Goal: Task Accomplishment & Management: Complete application form

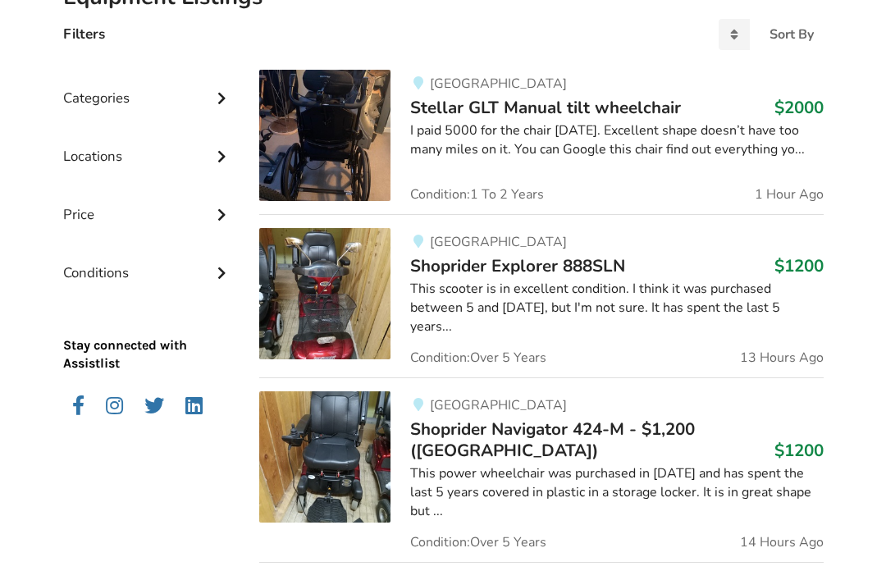
scroll to position [408, 0]
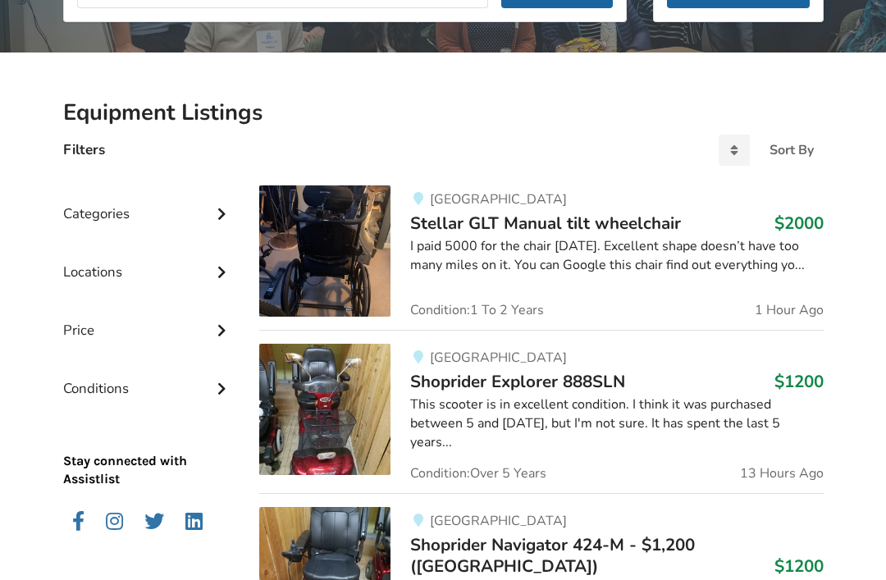
click at [114, 219] on div "Categories" at bounding box center [148, 202] width 171 height 58
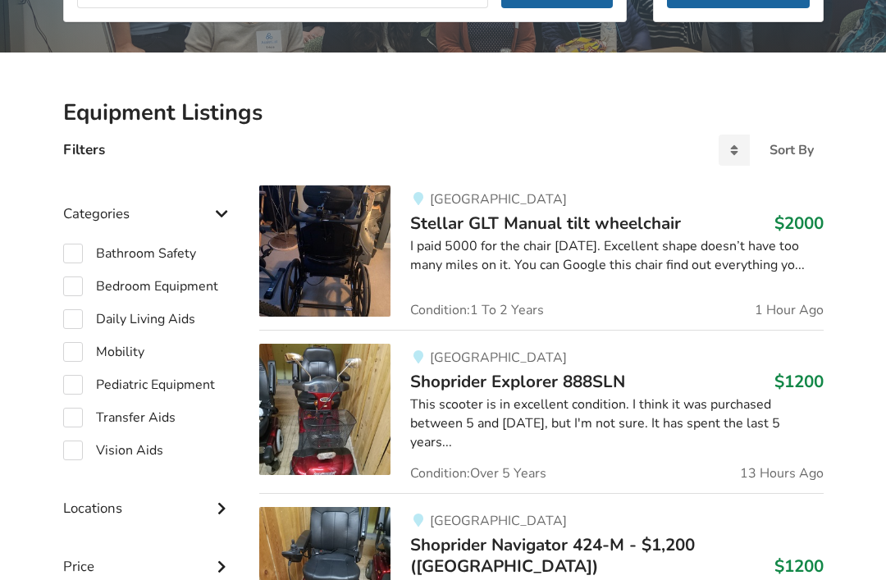
scroll to position [290, 0]
click at [206, 208] on div "Categories" at bounding box center [148, 201] width 171 height 58
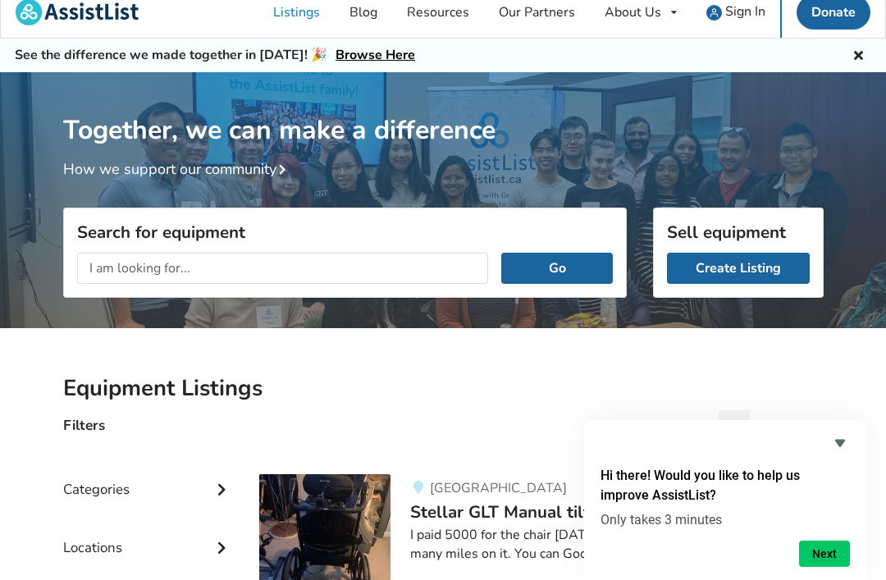
scroll to position [15, 0]
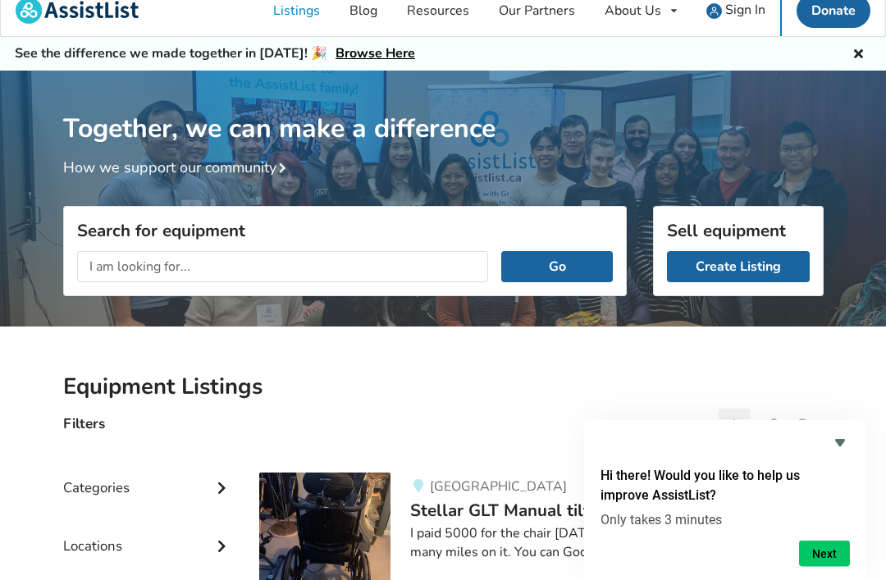
click at [747, 263] on link "Create Listing" at bounding box center [738, 267] width 143 height 31
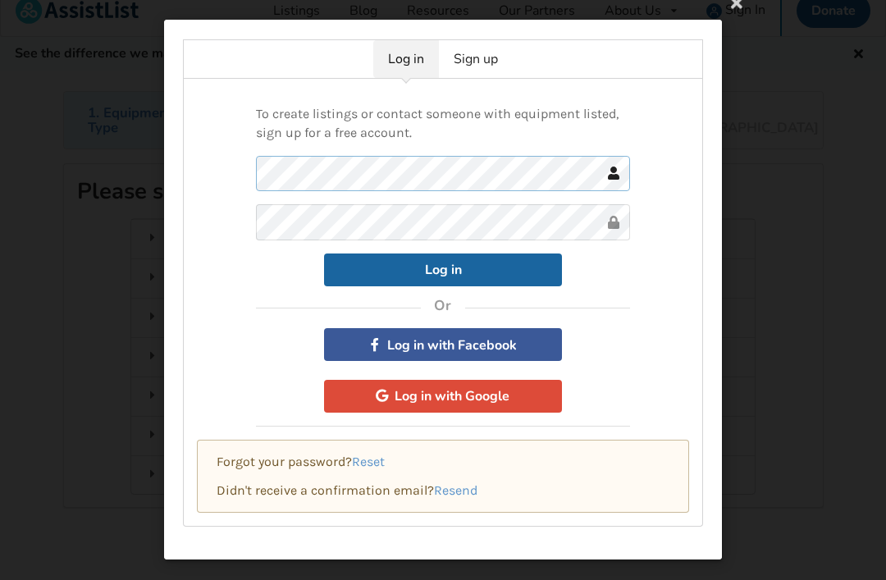
scroll to position [15, 0]
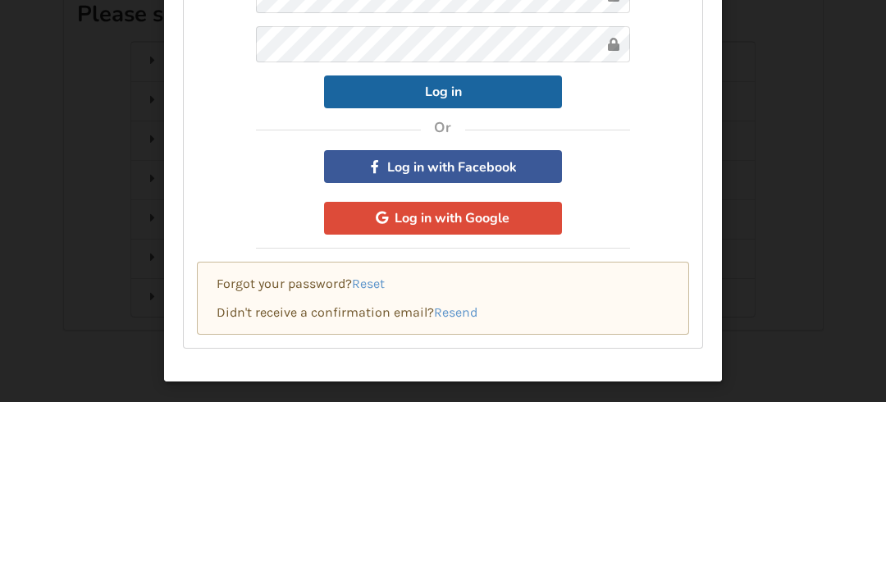
click at [438, 254] on button "Log in" at bounding box center [443, 270] width 238 height 33
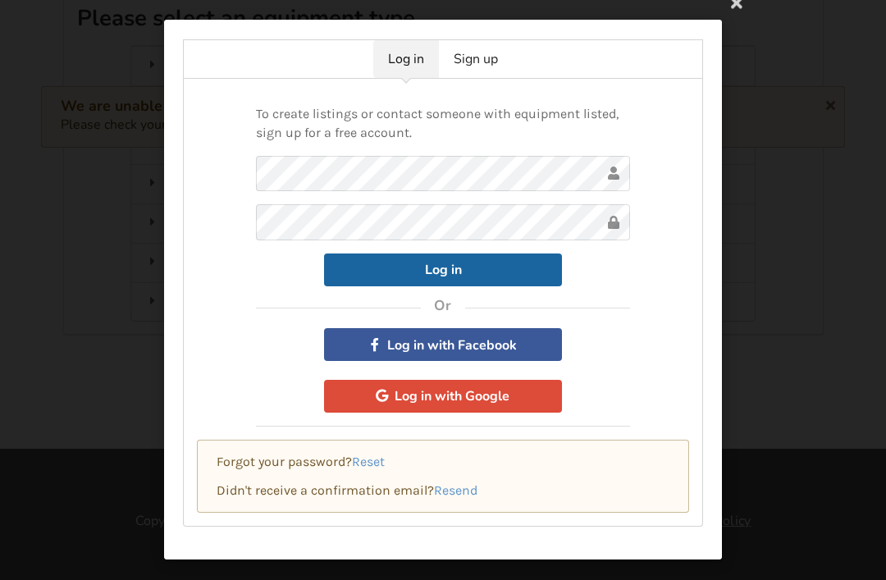
click at [479, 78] on link "Sign up" at bounding box center [476, 59] width 74 height 38
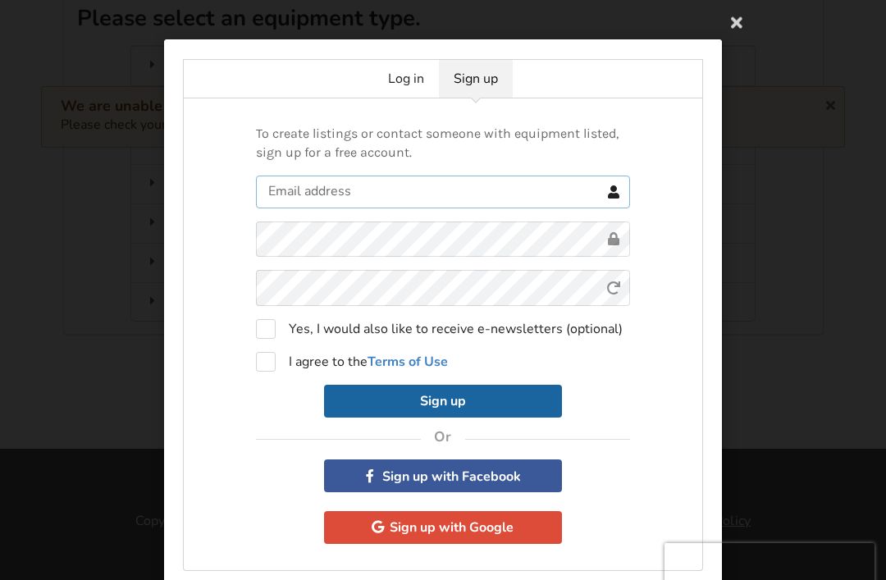
click at [317, 194] on input "text" at bounding box center [443, 192] width 374 height 33
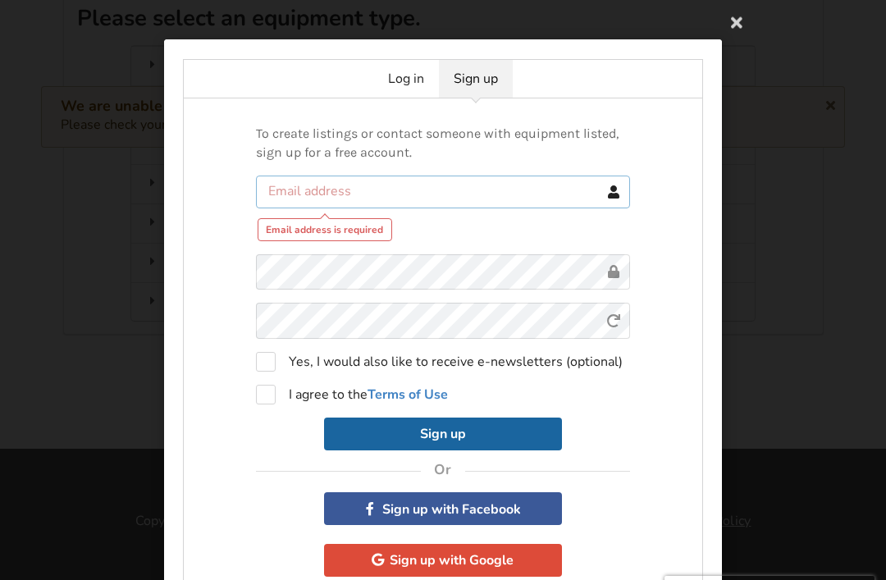
click at [294, 190] on input "text" at bounding box center [443, 192] width 374 height 33
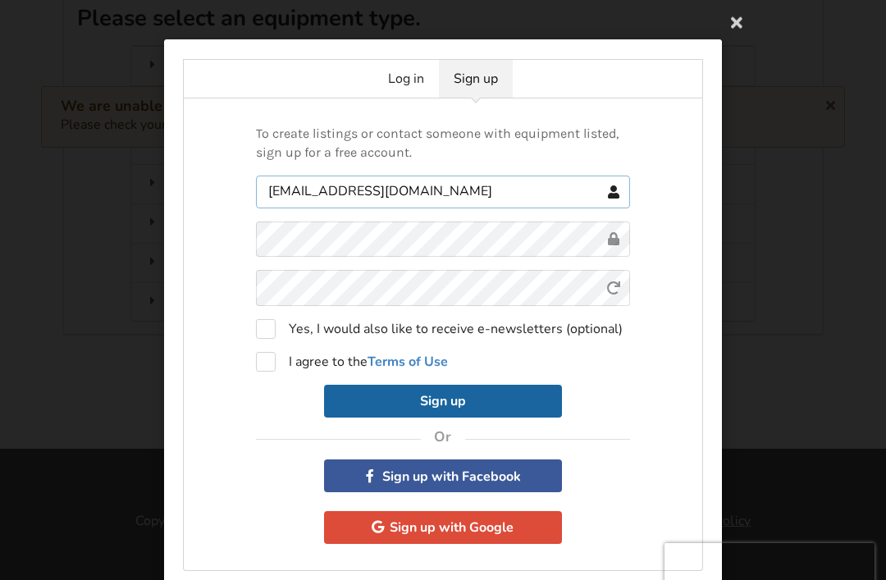
type input "[EMAIL_ADDRESS][DOMAIN_NAME]"
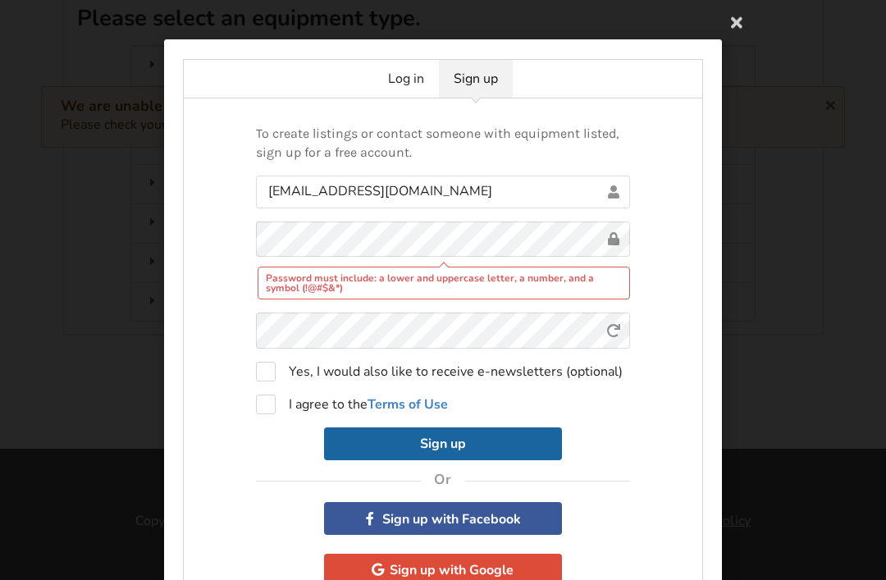
scroll to position [0, 0]
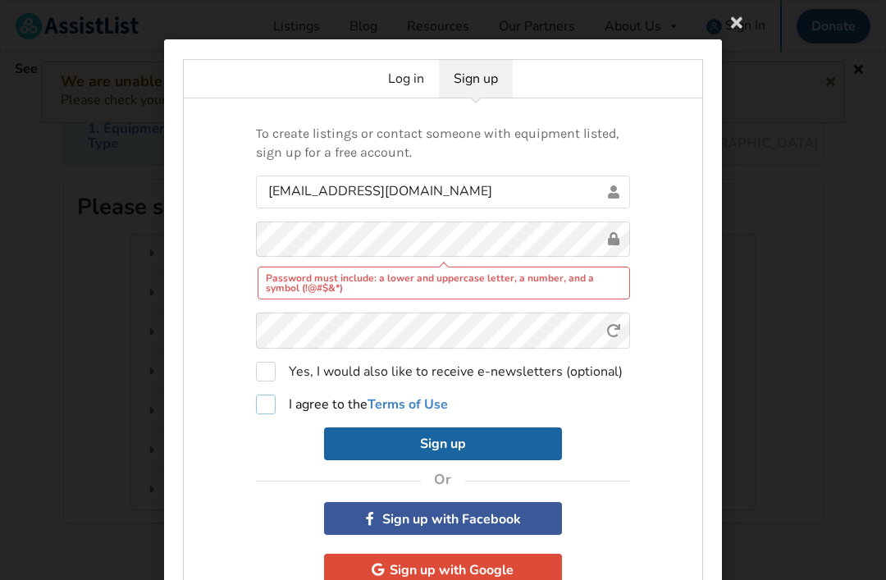
click at [264, 403] on label "I agree to the Terms of Use" at bounding box center [352, 405] width 192 height 20
checkbox input "true"
click at [298, 289] on div "Password must include: a lower and uppercase letter, a number, and a symbol (!@…" at bounding box center [444, 283] width 373 height 33
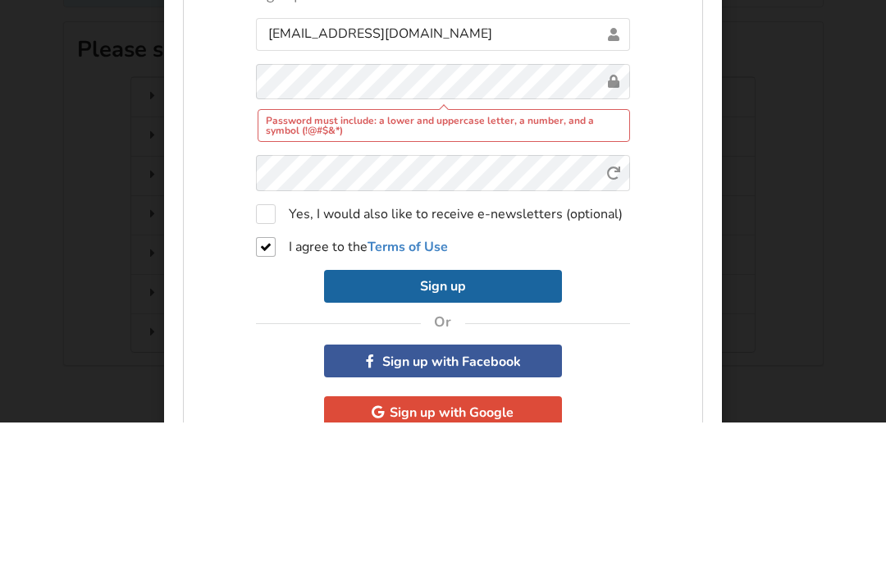
scroll to position [158, 0]
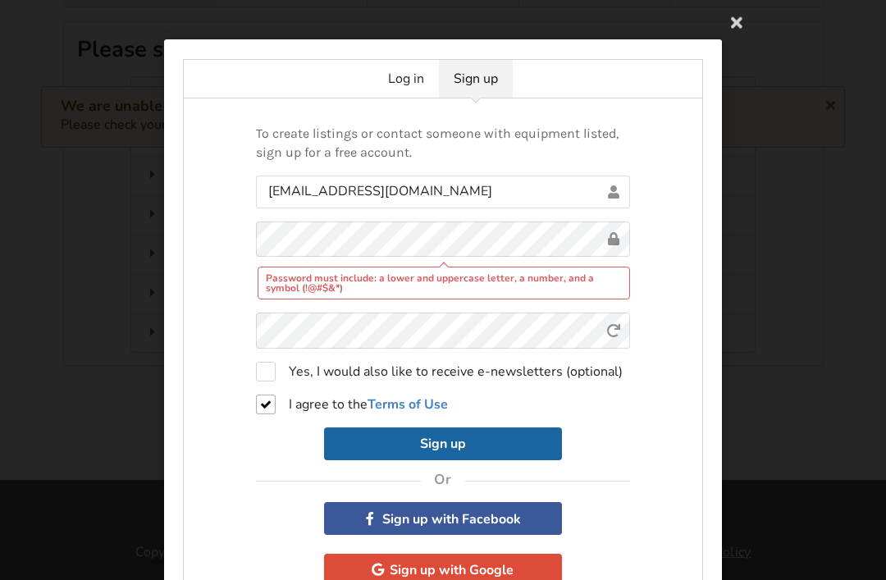
click at [313, 286] on div "Password must include: a lower and uppercase letter, a number, and a symbol (!@…" at bounding box center [444, 283] width 373 height 33
click at [335, 287] on div "Password must include: a lower and uppercase letter, a number, and a symbol (!@…" at bounding box center [444, 283] width 373 height 33
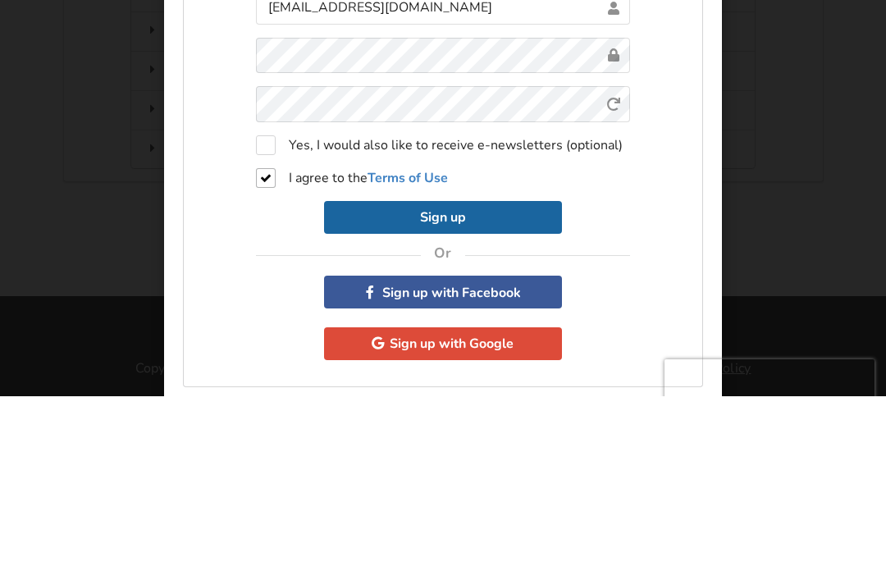
click at [433, 385] on button "Sign up" at bounding box center [443, 401] width 238 height 33
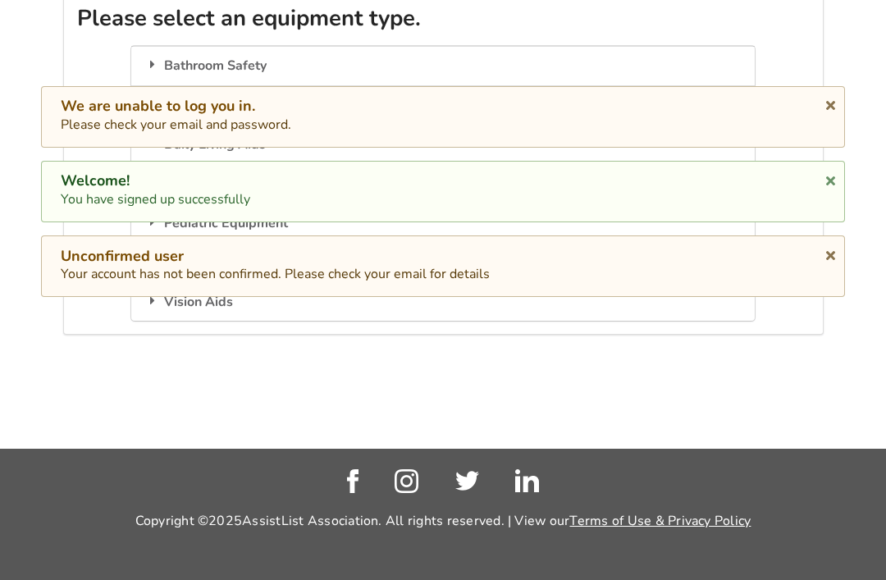
click at [29, 62] on div "1. Equipment Type 2. Images 3. Basic Information 4. Additional Details 5. Previ…" at bounding box center [443, 183] width 886 height 531
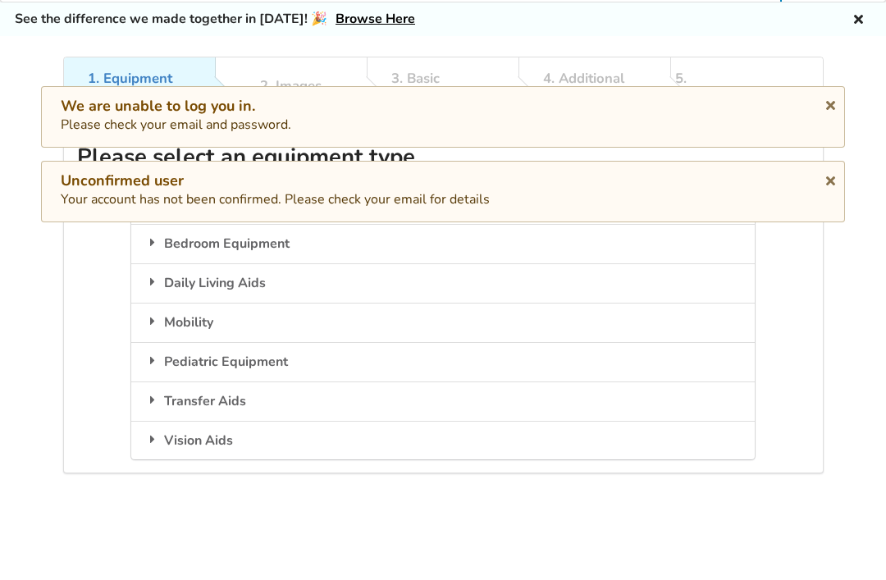
scroll to position [0, 0]
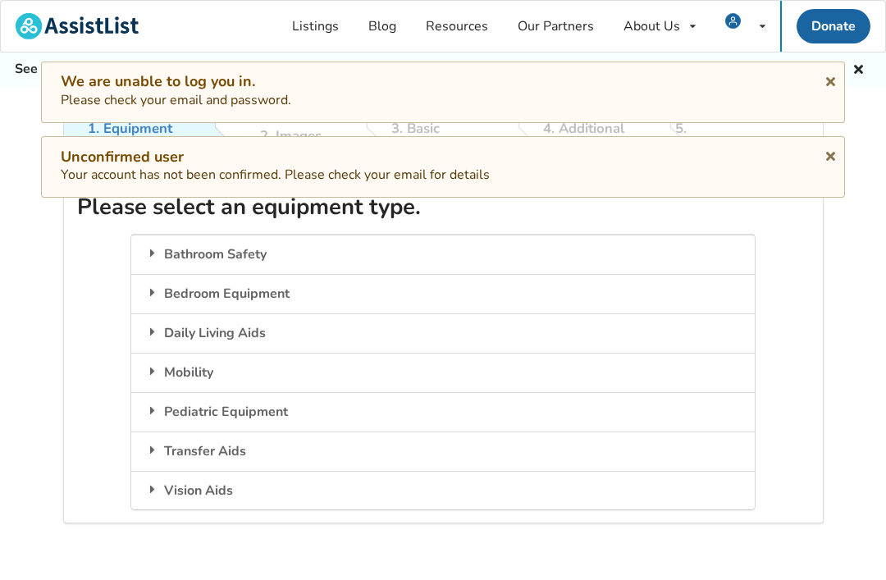
click at [77, 317] on div "Please select an equipment type. Bathroom Safety Equipment that assists individ…" at bounding box center [443, 351] width 761 height 345
click at [823, 152] on icon at bounding box center [831, 153] width 16 height 13
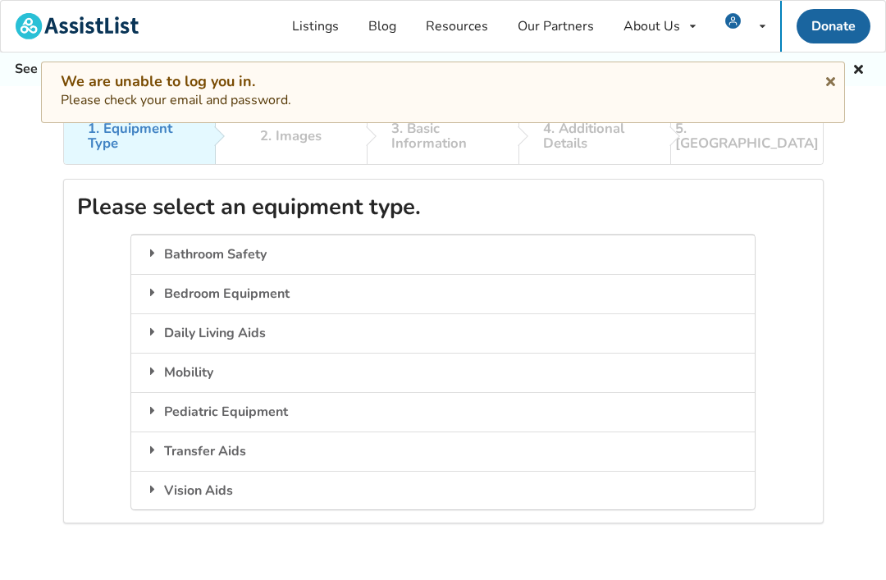
click at [826, 82] on icon at bounding box center [831, 78] width 16 height 13
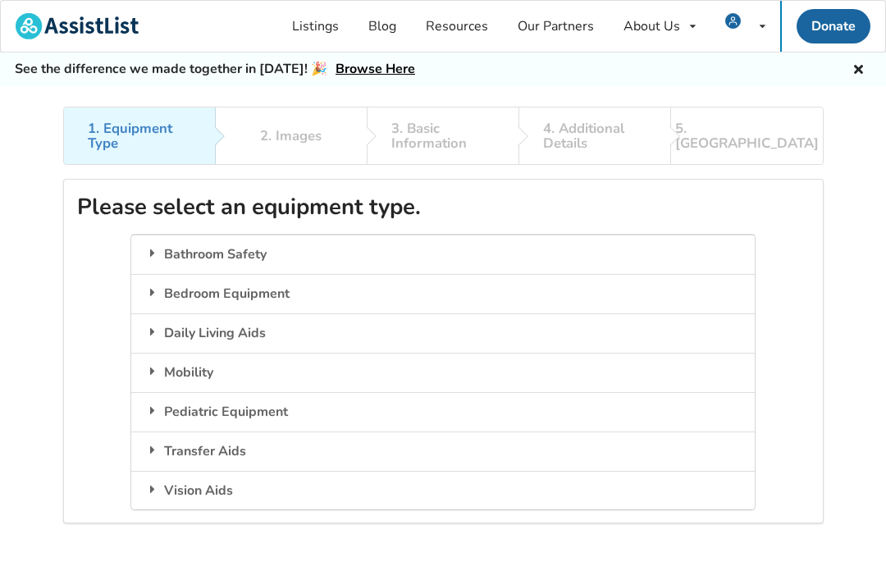
click at [154, 364] on icon at bounding box center [152, 370] width 16 height 13
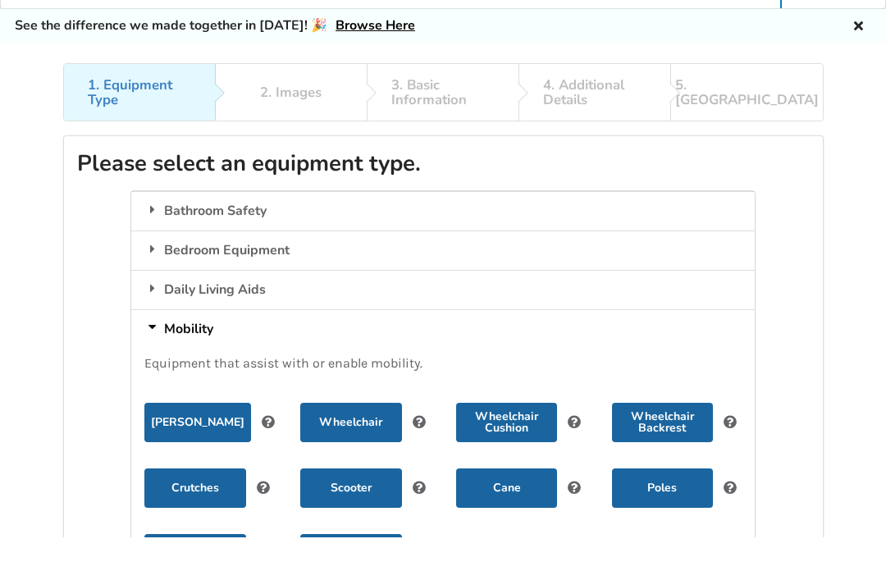
scroll to position [43, 0]
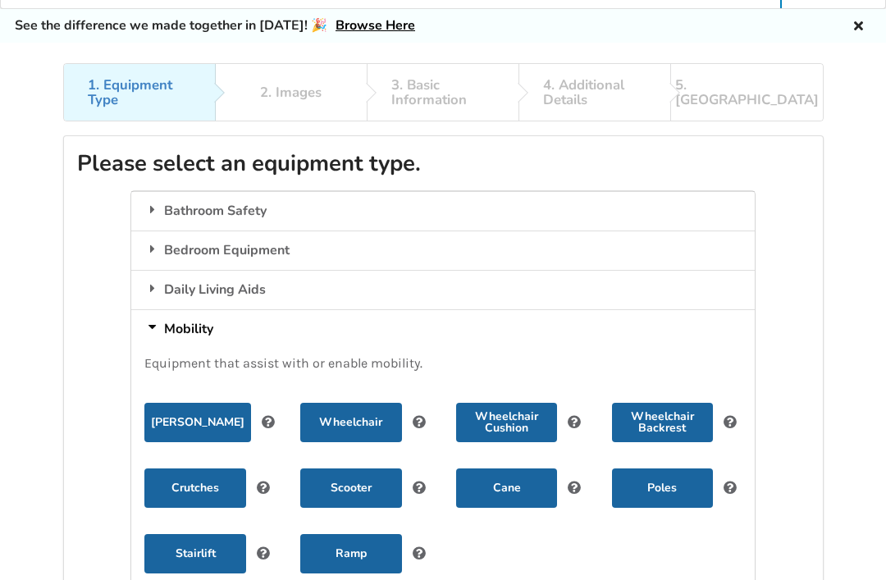
click at [355, 491] on button "Scooter" at bounding box center [350, 488] width 101 height 39
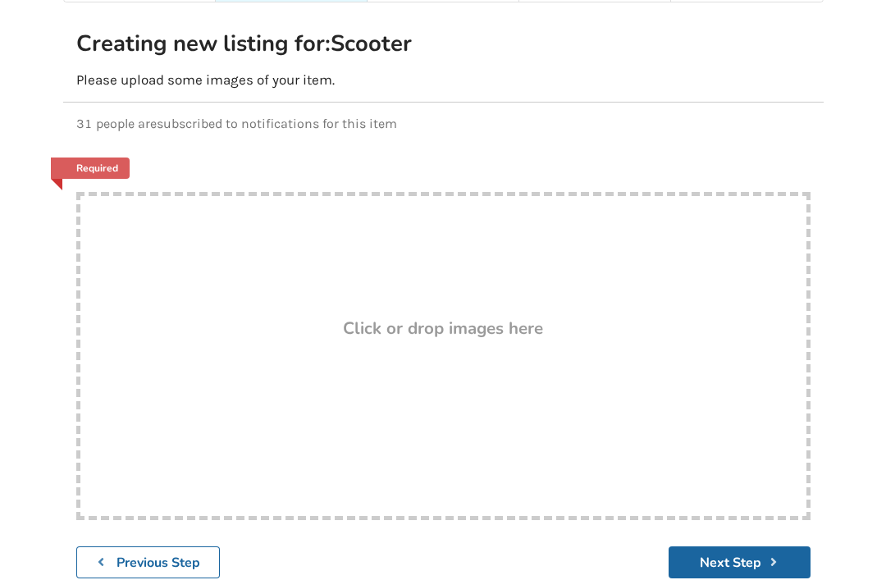
scroll to position [161, 0]
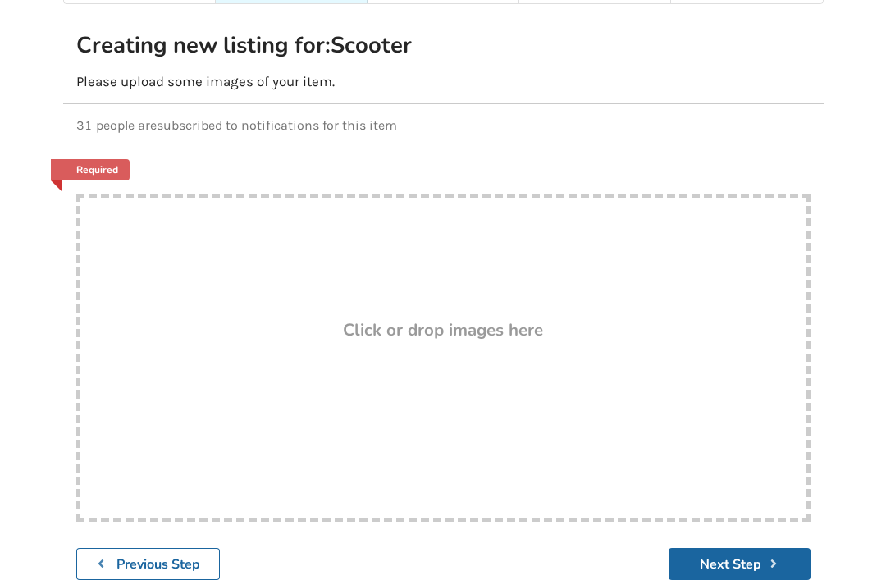
click at [392, 332] on h3 "Click or drop images here" at bounding box center [443, 329] width 200 height 21
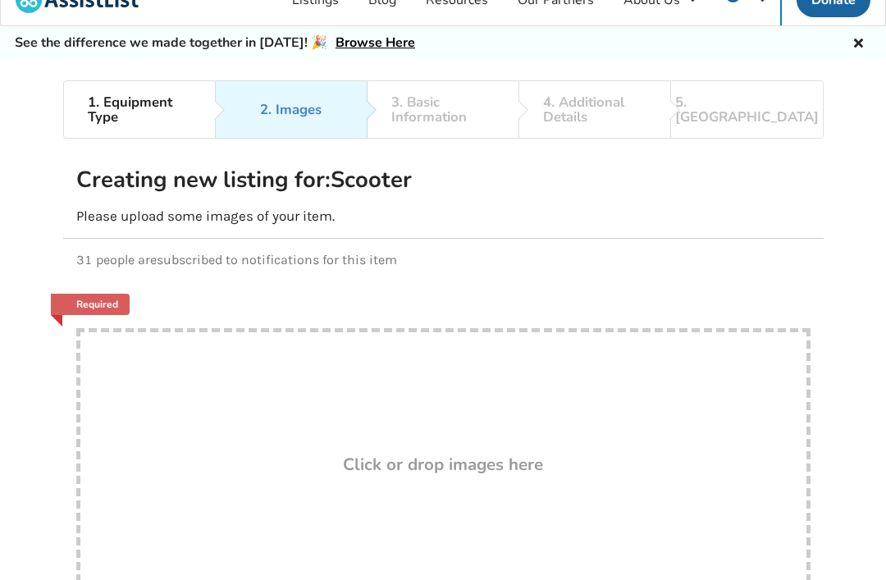
type input "C:\fakepath\IMG_1126.jpeg"
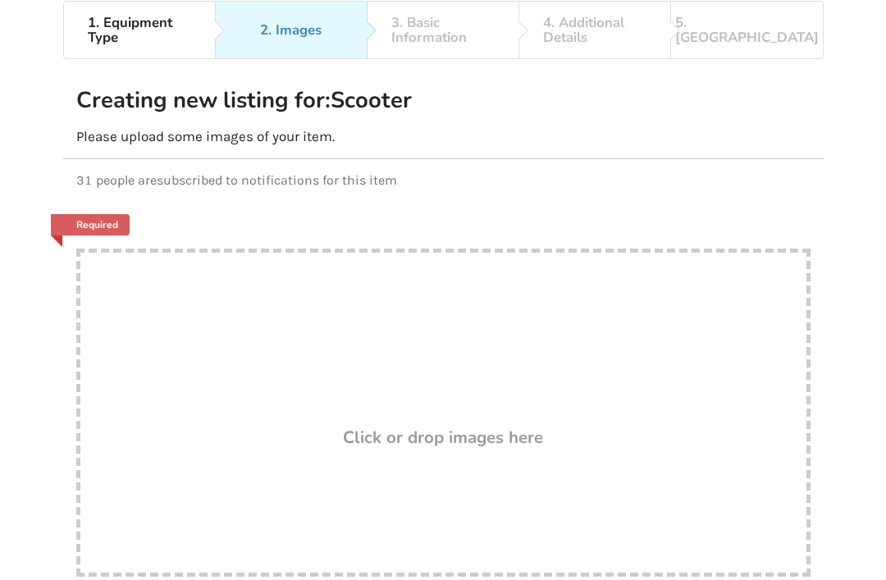
scroll to position [106, 0]
click at [435, 437] on h3 "Click or drop images here" at bounding box center [443, 437] width 200 height 21
type input "C:\fakepath\IMG_1127.jpeg"
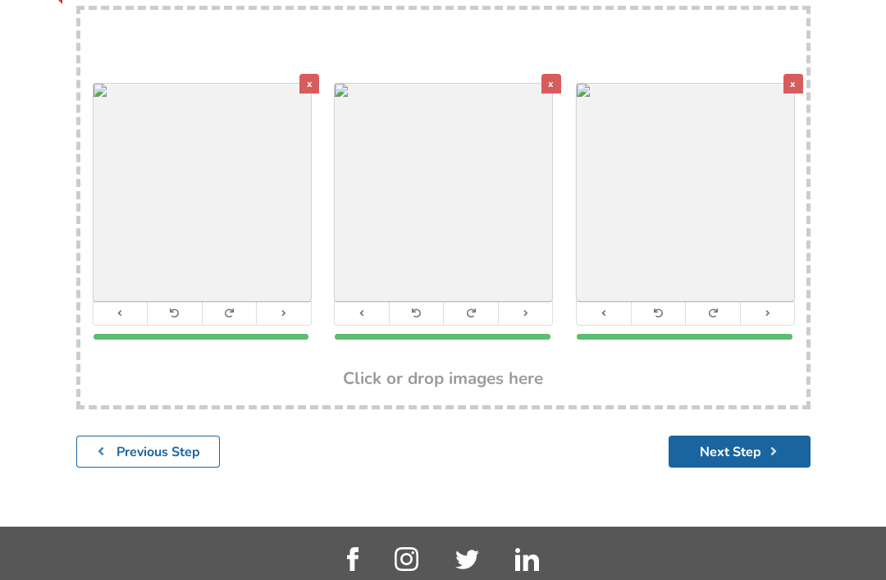
scroll to position [373, 0]
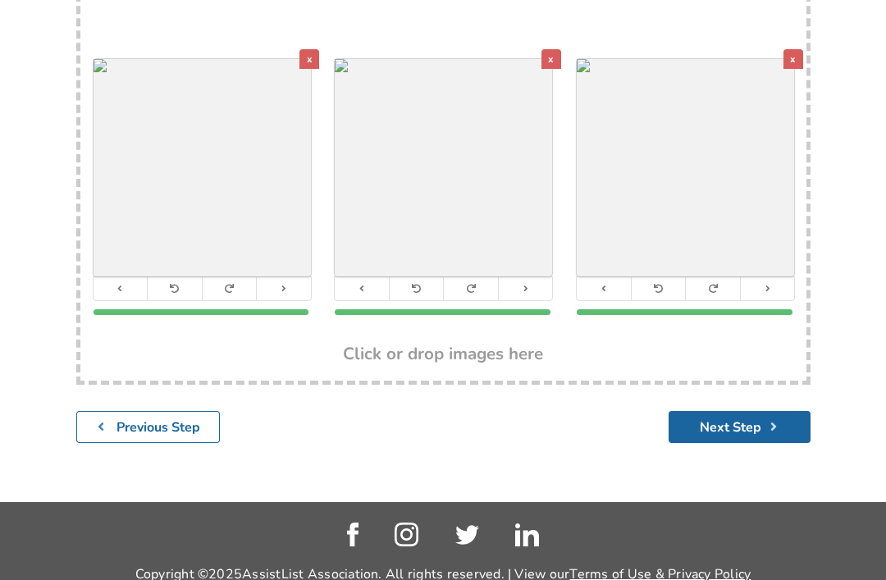
click at [726, 421] on button "Next Step" at bounding box center [740, 427] width 142 height 32
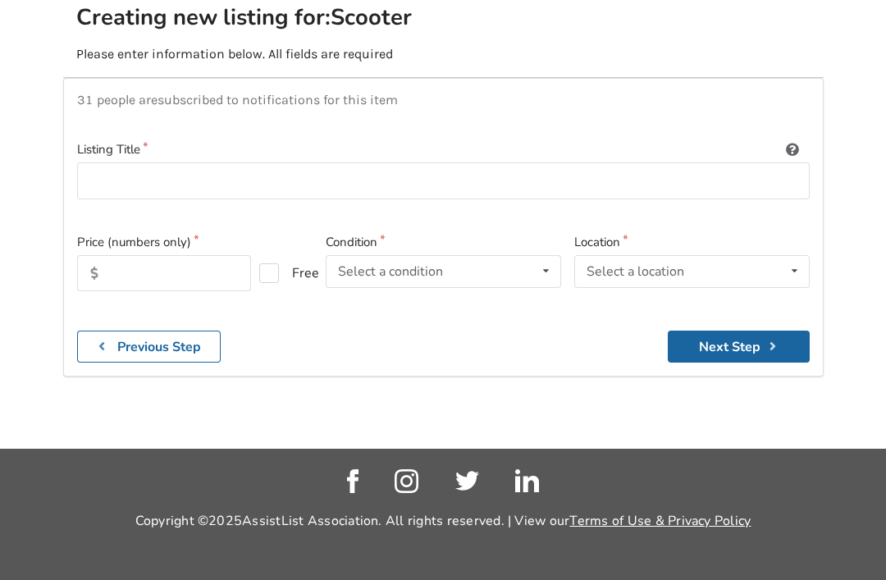
scroll to position [234, 0]
click at [123, 162] on input at bounding box center [443, 180] width 733 height 37
click at [379, 265] on div "Select a condition" at bounding box center [390, 271] width 105 height 13
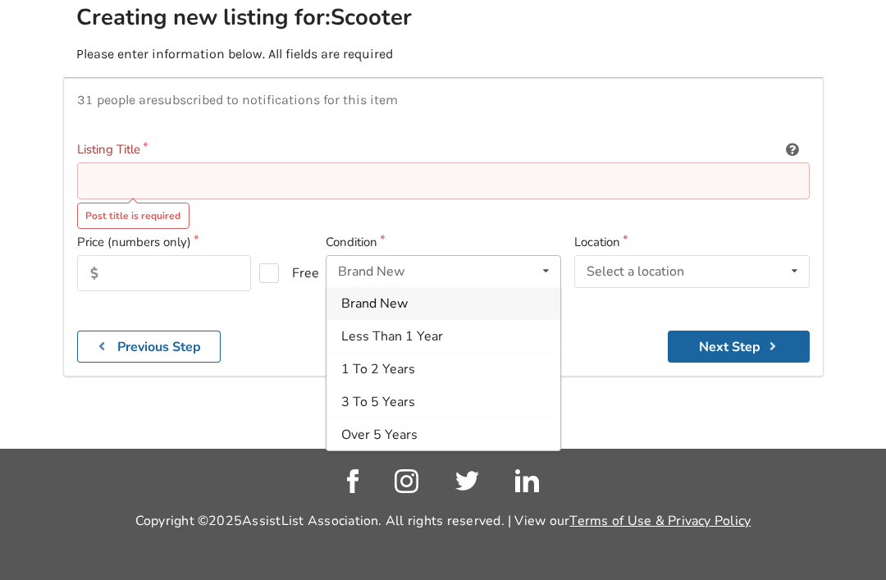
click at [368, 327] on span "Less Than 1 Year" at bounding box center [392, 336] width 102 height 18
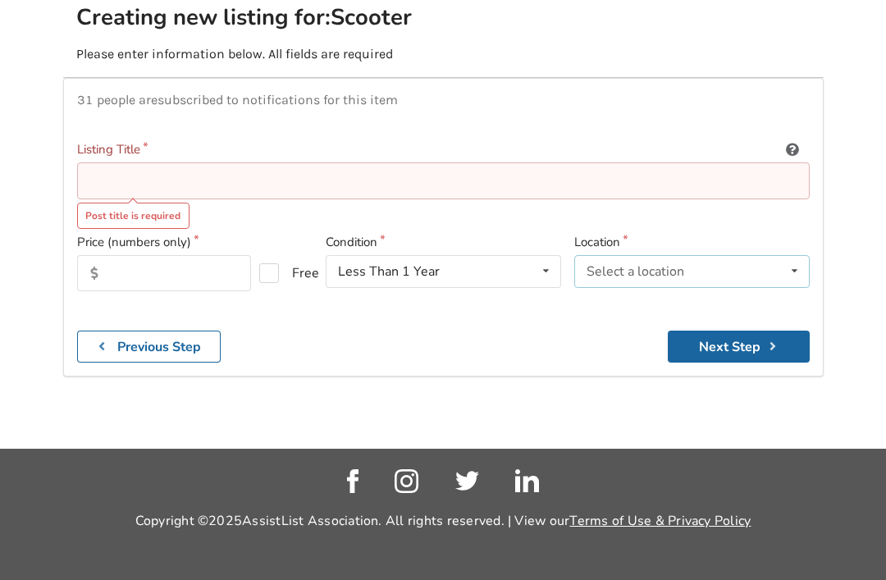
click at [618, 265] on div "Select a location" at bounding box center [636, 271] width 98 height 13
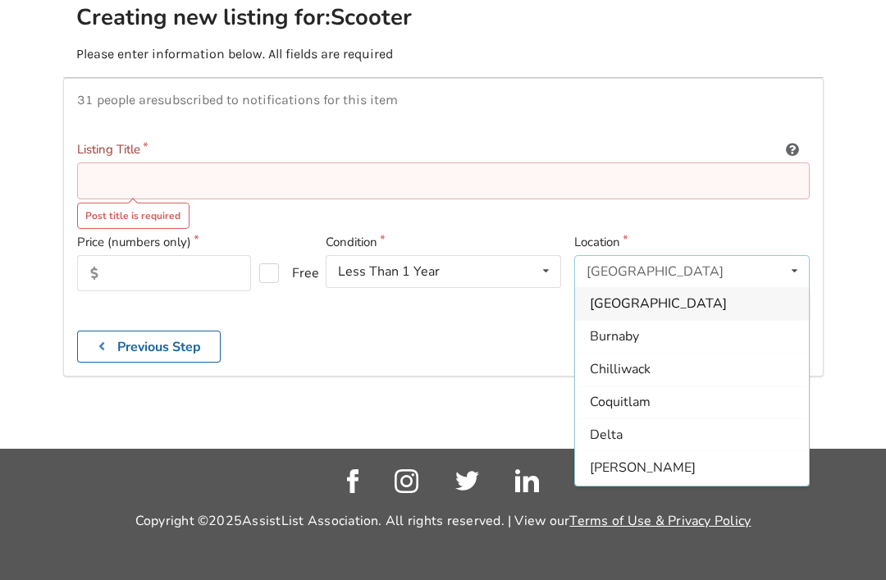
click at [608, 360] on span "Chilliwack" at bounding box center [620, 369] width 61 height 18
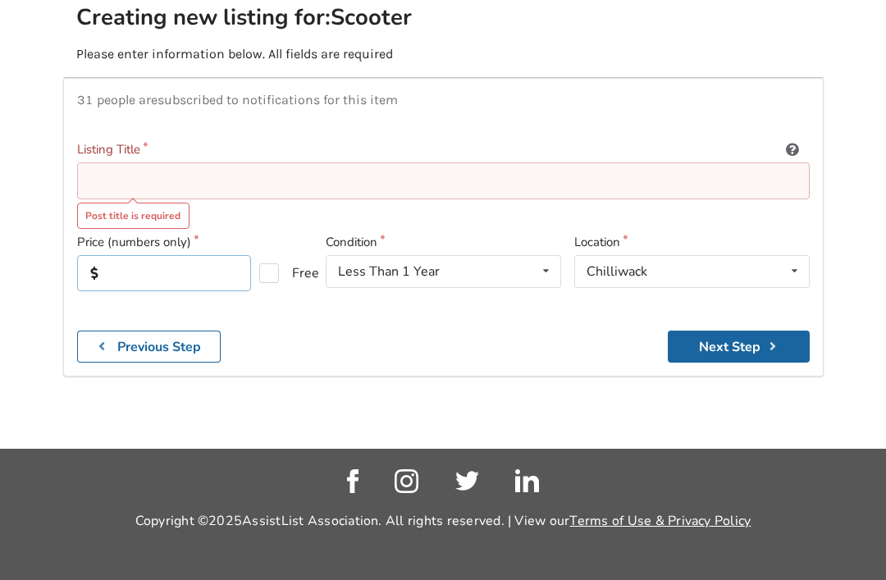
click at [146, 255] on input "text" at bounding box center [164, 273] width 175 height 36
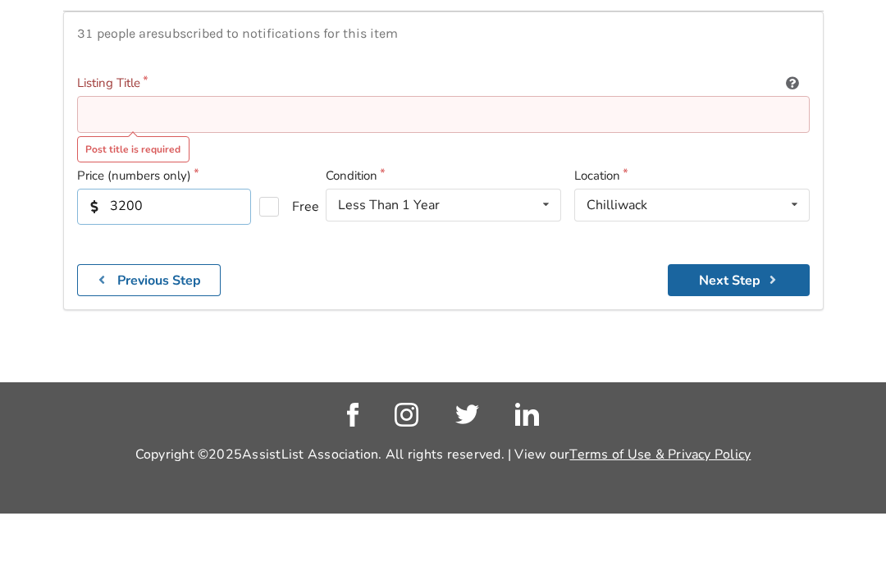
type input "3200"
click at [117, 162] on input at bounding box center [443, 180] width 733 height 37
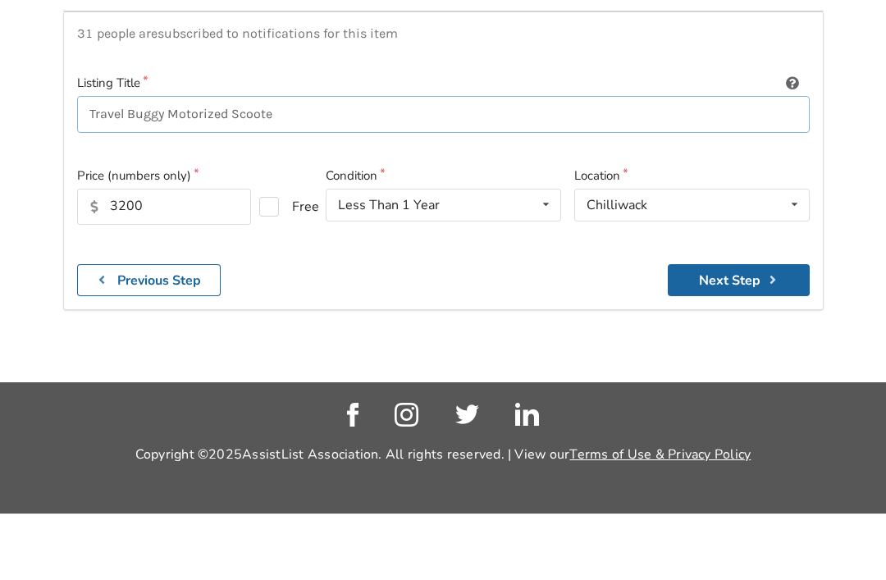
type input "Travel Buggy Motorized Scooter"
click at [740, 331] on button "Next Step" at bounding box center [739, 347] width 142 height 32
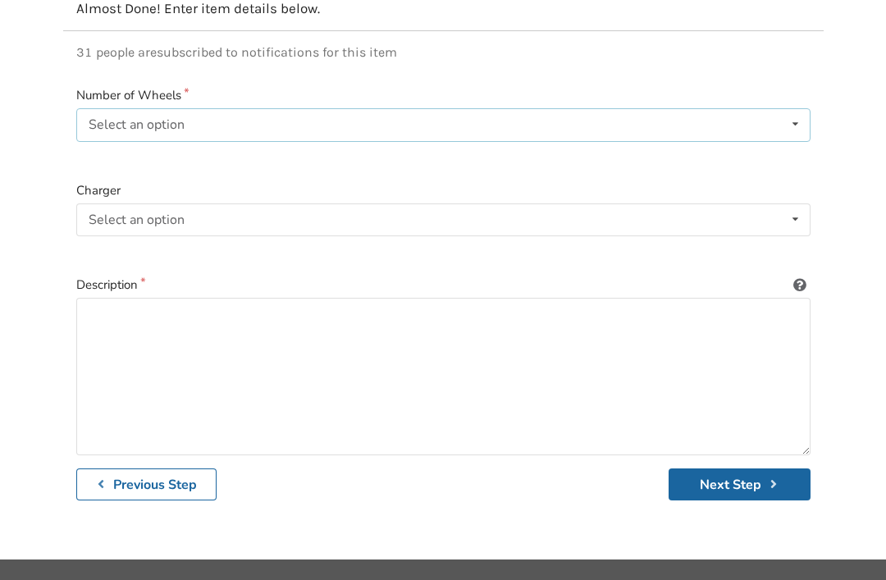
click at [134, 124] on div "Select an option" at bounding box center [137, 124] width 96 height 13
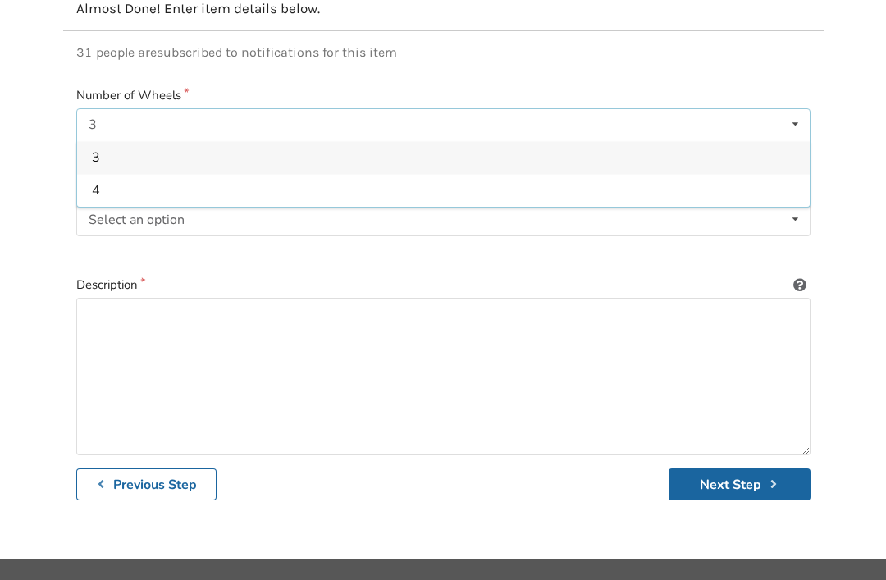
click at [108, 190] on div "4" at bounding box center [443, 190] width 733 height 33
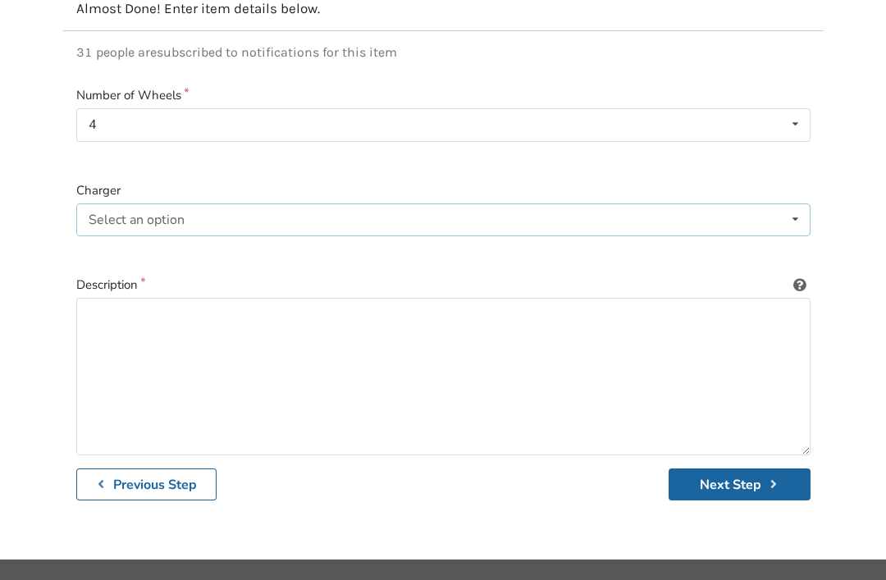
click at [130, 217] on div "Select an option" at bounding box center [137, 219] width 96 height 13
click at [117, 247] on span "Included" at bounding box center [117, 252] width 50 height 18
click at [118, 318] on textarea at bounding box center [443, 377] width 734 height 158
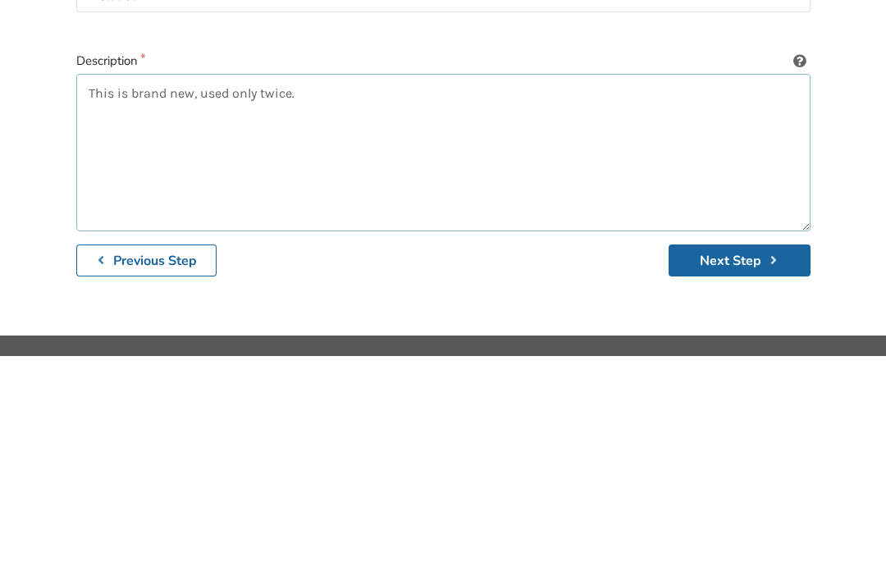
type textarea "This is brand new, used only twice."
click at [724, 469] on button "Next Step" at bounding box center [740, 485] width 142 height 32
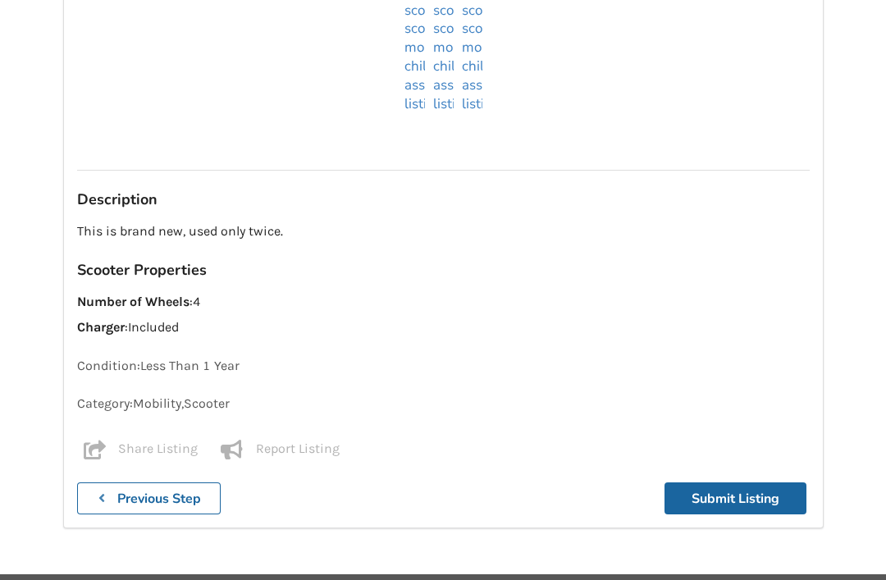
scroll to position [928, 0]
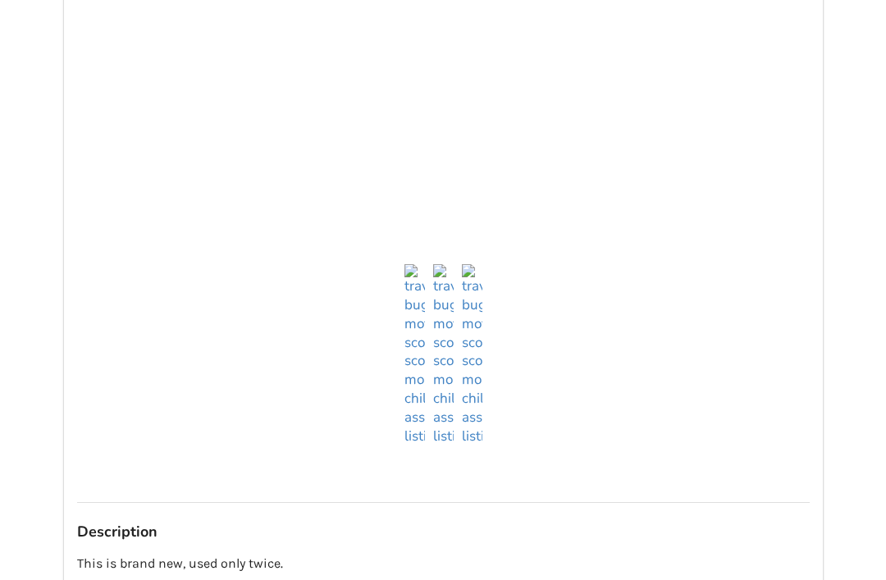
click at [741, 426] on ul at bounding box center [443, 355] width 733 height 182
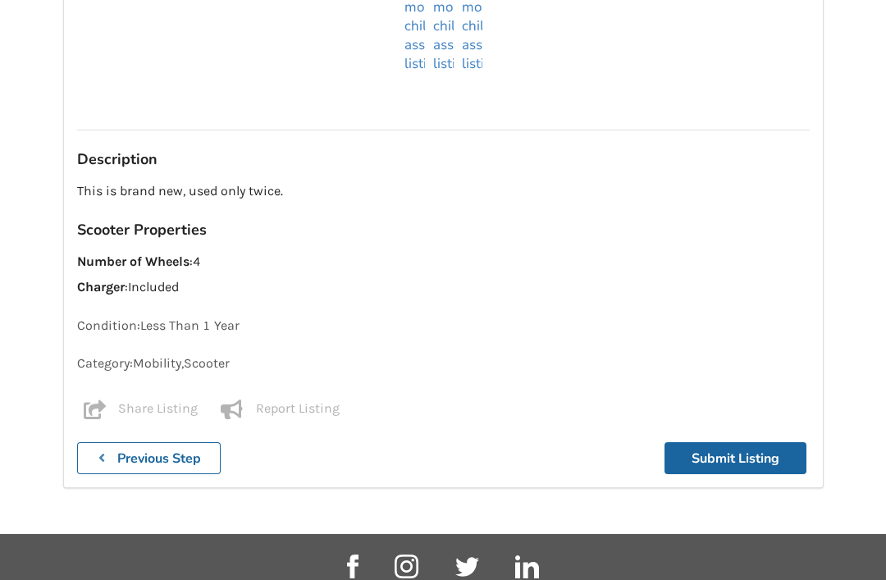
scroll to position [1327, 0]
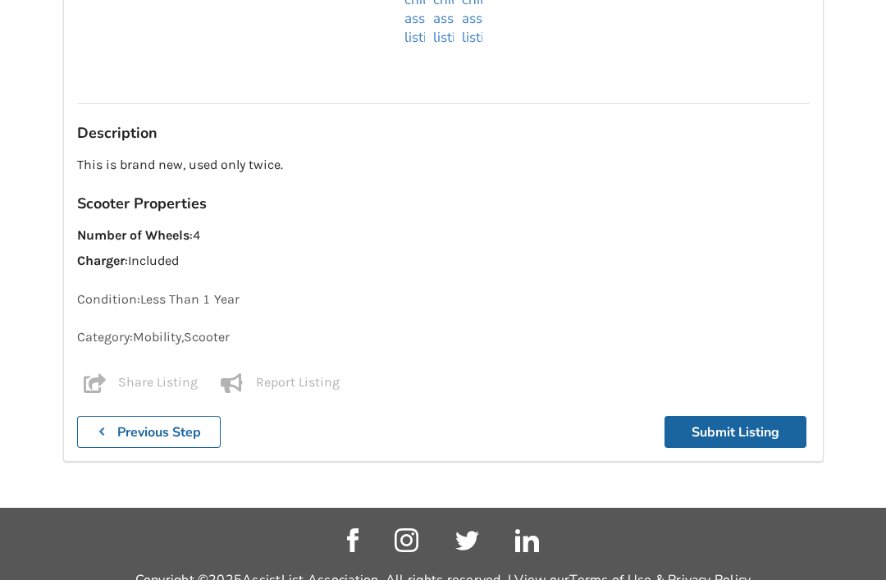
click at [736, 427] on button "Submit Listing" at bounding box center [736, 432] width 142 height 32
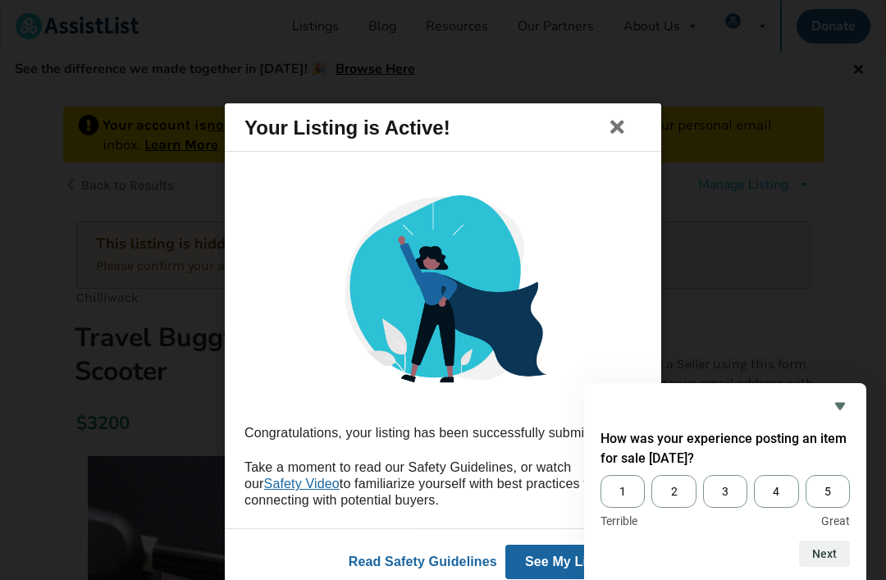
click at [821, 508] on span "5" at bounding box center [828, 491] width 44 height 33
click at [806, 475] on input "5" at bounding box center [806, 475] width 0 height 0
click at [822, 567] on button "Next" at bounding box center [824, 554] width 51 height 26
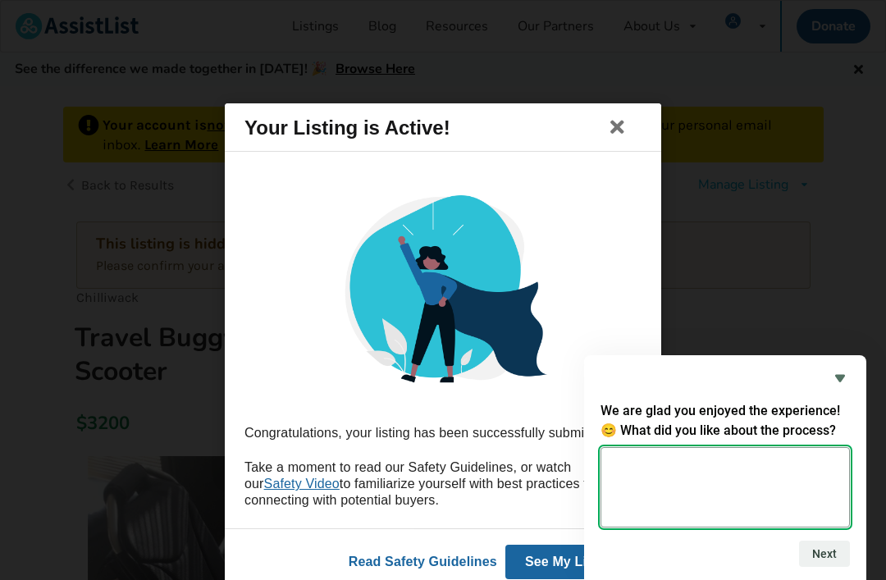
click at [628, 518] on textarea at bounding box center [725, 487] width 249 height 80
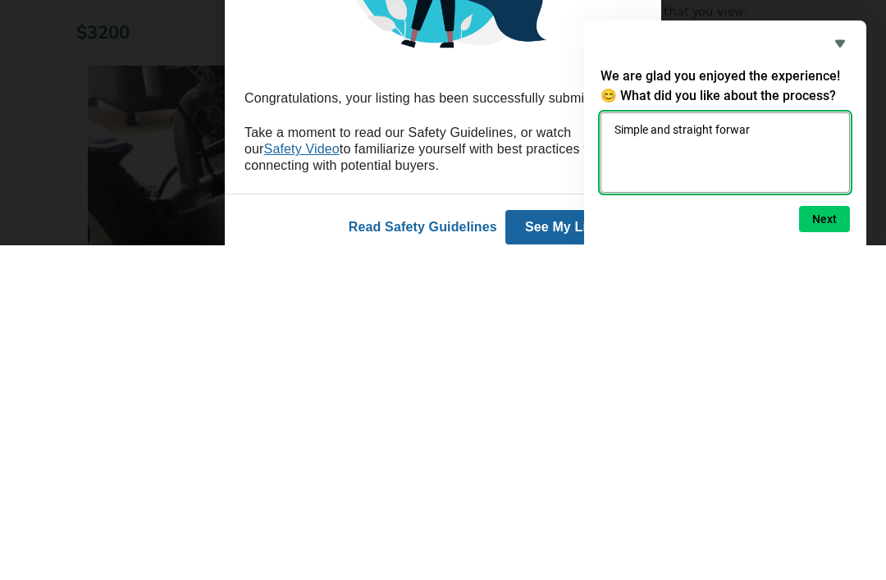
type textarea "Simple and straight forward"
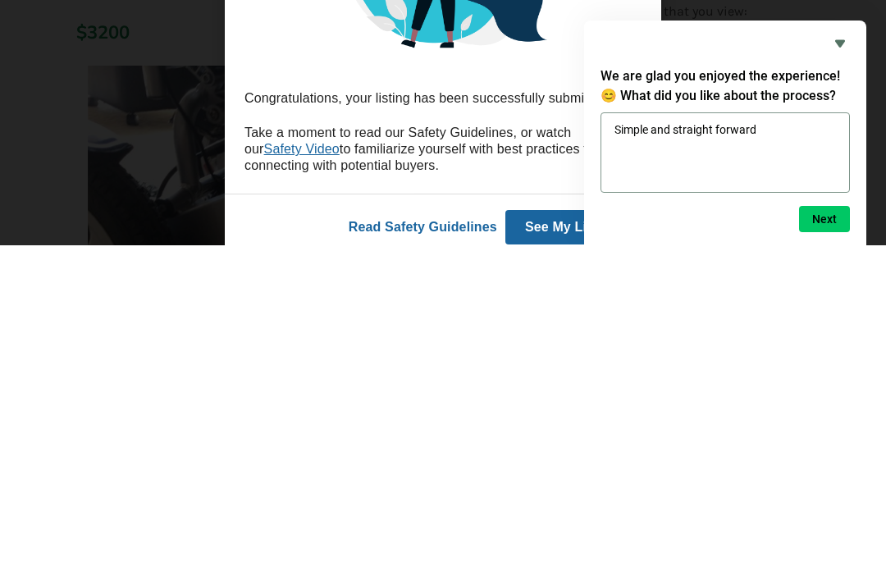
click at [824, 541] on button "Next" at bounding box center [824, 554] width 51 height 26
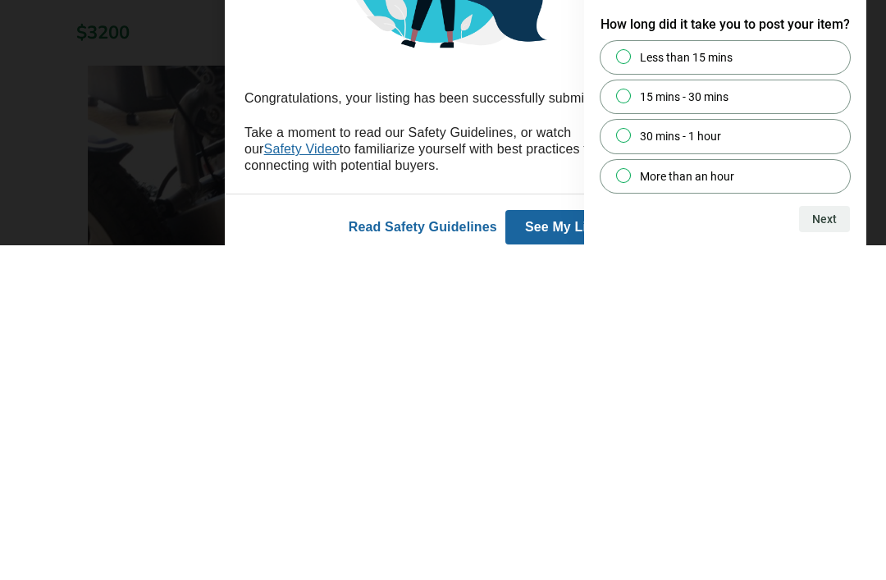
scroll to position [391, 0]
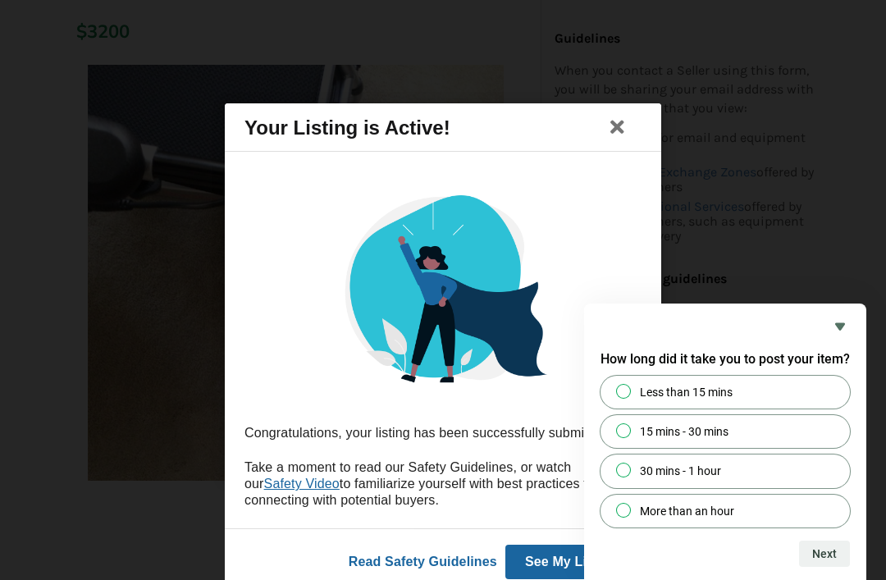
click at [620, 396] on input "Less than 15 mins" at bounding box center [624, 391] width 11 height 11
radio input "true"
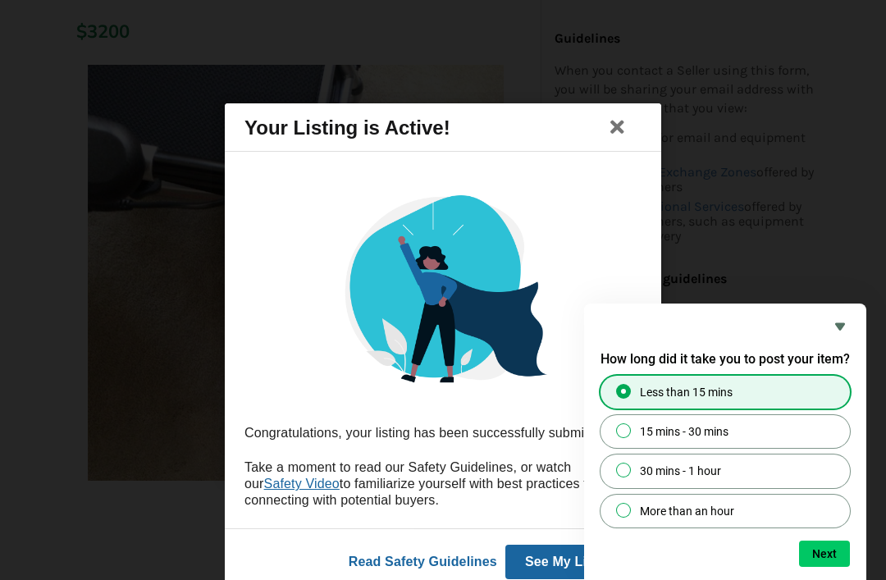
click at [822, 567] on button "Next" at bounding box center [824, 554] width 51 height 26
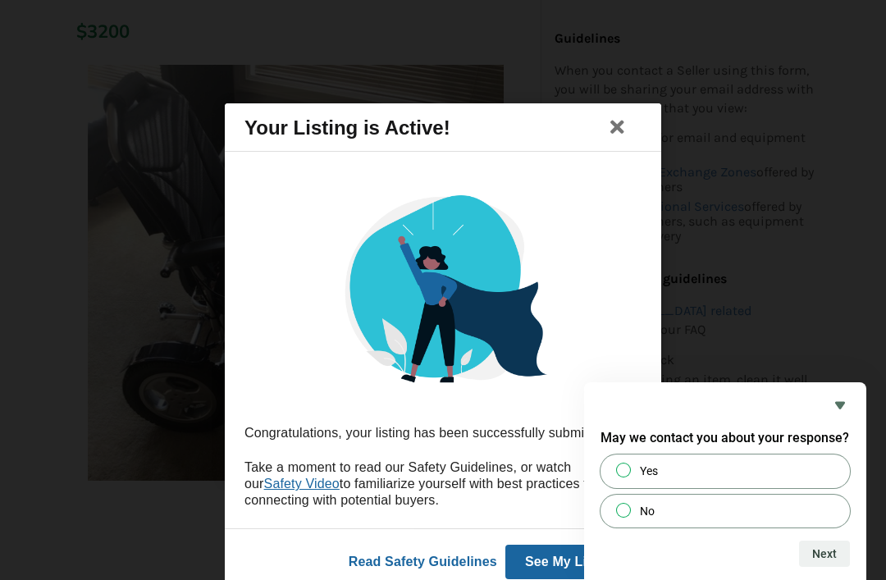
click at [624, 476] on input "Yes" at bounding box center [624, 470] width 11 height 11
radio input "true"
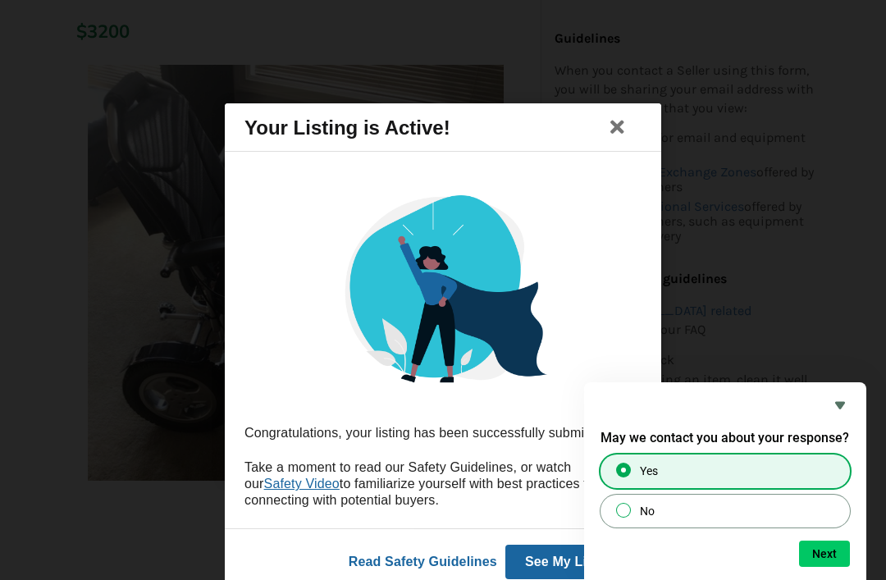
click at [816, 567] on button "Next" at bounding box center [824, 554] width 51 height 26
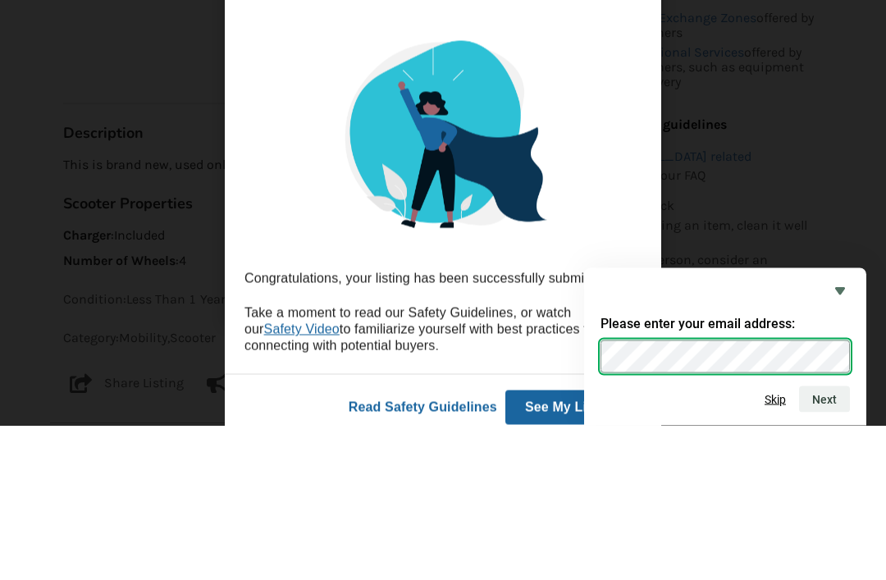
scroll to position [726, 0]
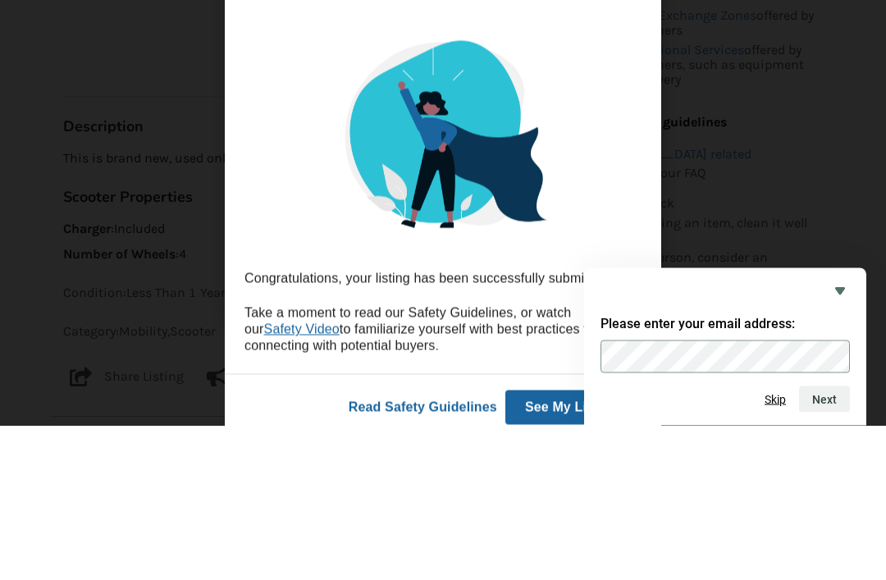
click at [776, 547] on button "Skip" at bounding box center [775, 553] width 21 height 13
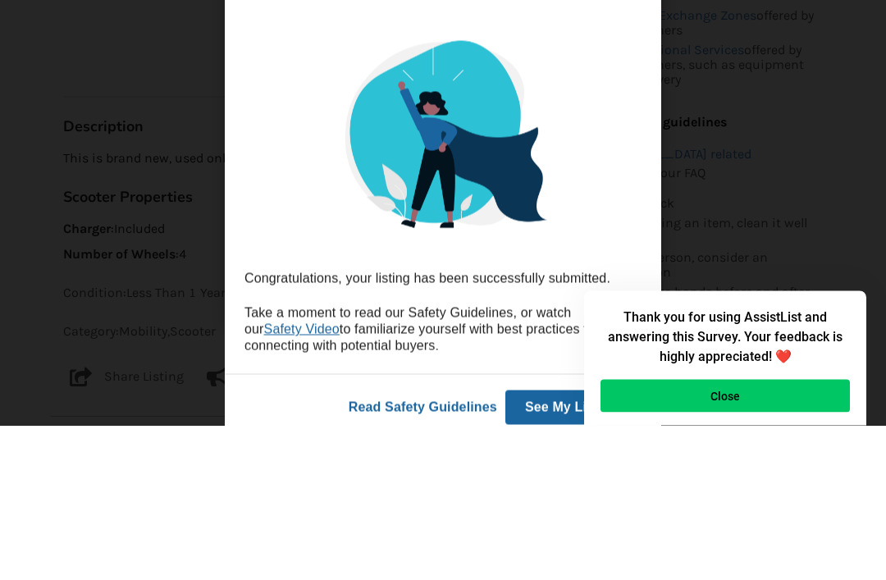
scroll to position [881, 0]
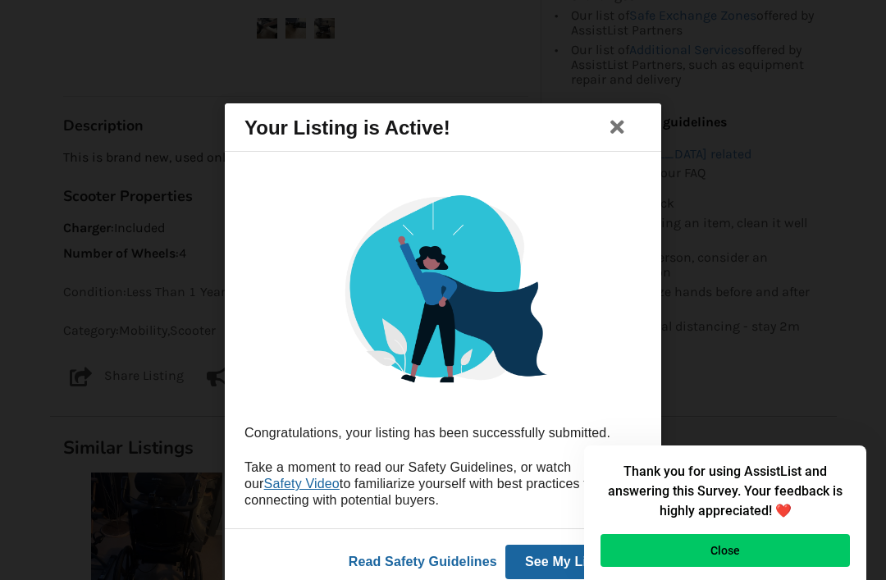
click at [723, 567] on button "Close" at bounding box center [725, 550] width 249 height 33
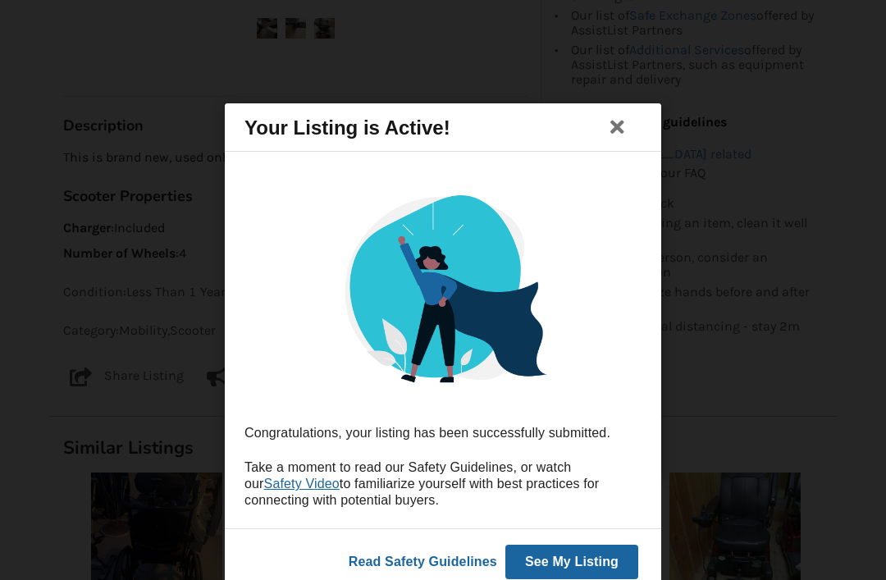
click at [615, 137] on icon at bounding box center [617, 127] width 23 height 20
